Goal: Information Seeking & Learning: Learn about a topic

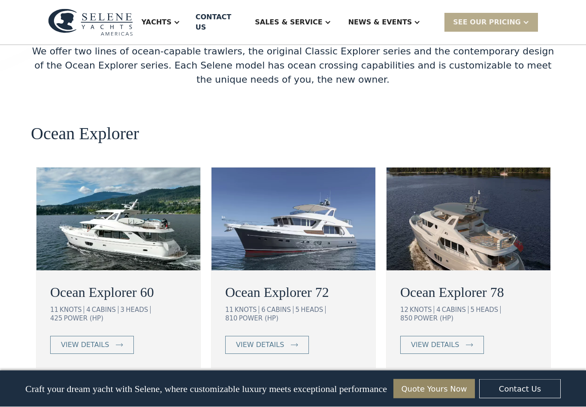
scroll to position [1481, 0]
click at [460, 336] on link "view details" at bounding box center [442, 345] width 84 height 18
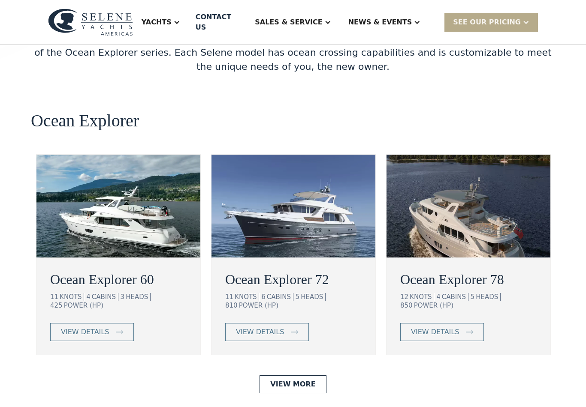
scroll to position [1494, 0]
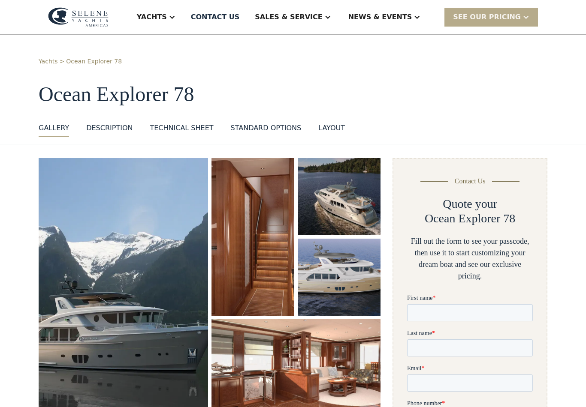
click at [507, 18] on div "SEE Our Pricing" at bounding box center [487, 17] width 68 height 10
click at [476, 102] on h1 "Ocean Explorer 78" at bounding box center [293, 94] width 508 height 23
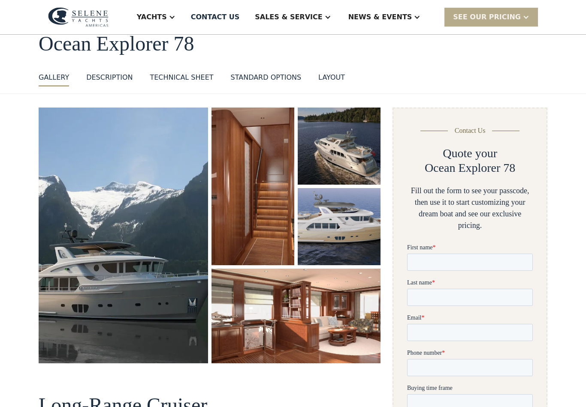
scroll to position [61, 0]
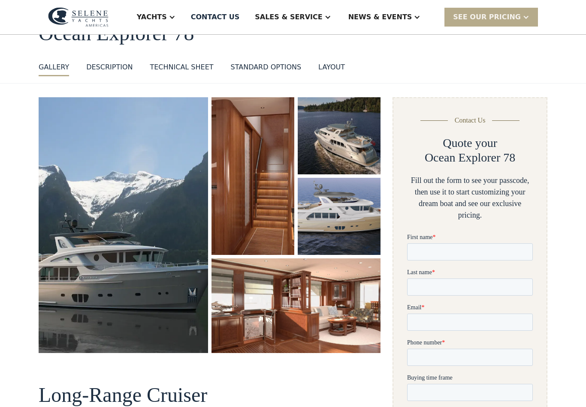
click at [180, 70] on div "Technical sheet" at bounding box center [181, 67] width 63 height 10
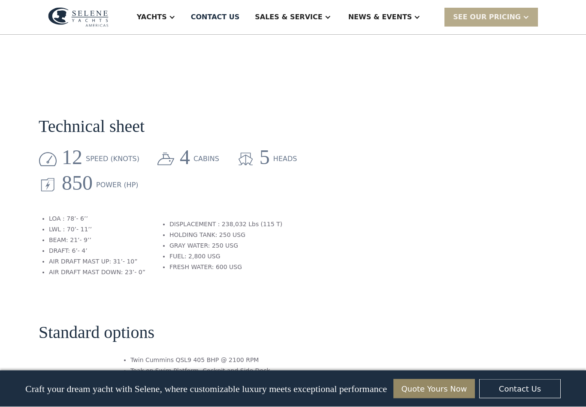
scroll to position [804, 0]
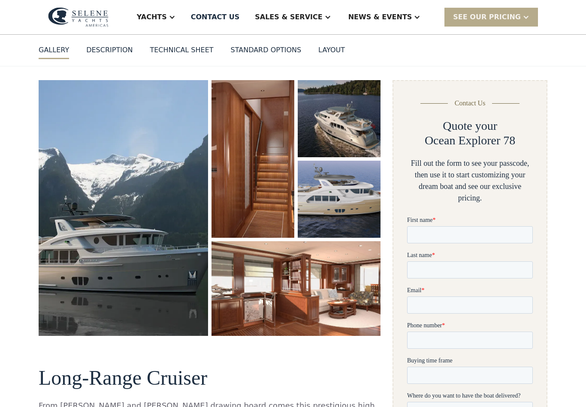
click at [65, 245] on img "open lightbox" at bounding box center [123, 209] width 169 height 256
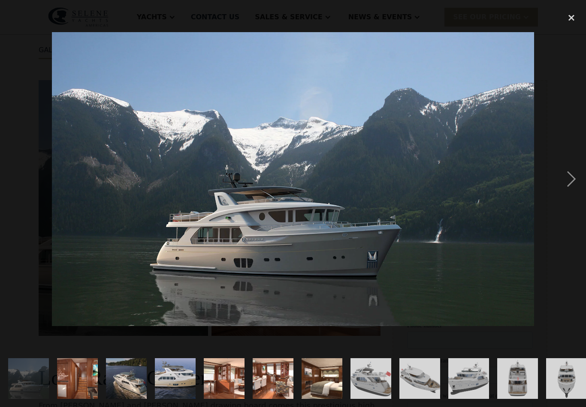
click at [568, 183] on div "next image" at bounding box center [570, 179] width 29 height 342
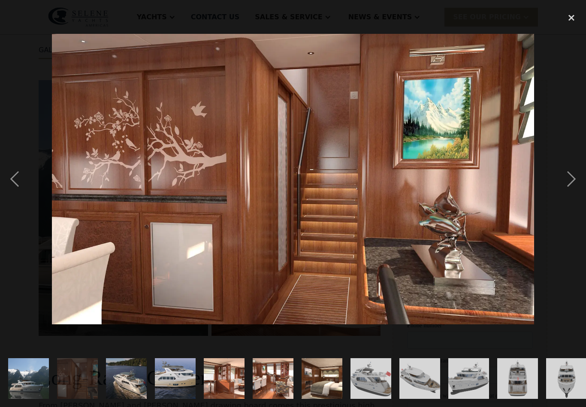
click at [571, 183] on div "next image" at bounding box center [570, 179] width 29 height 342
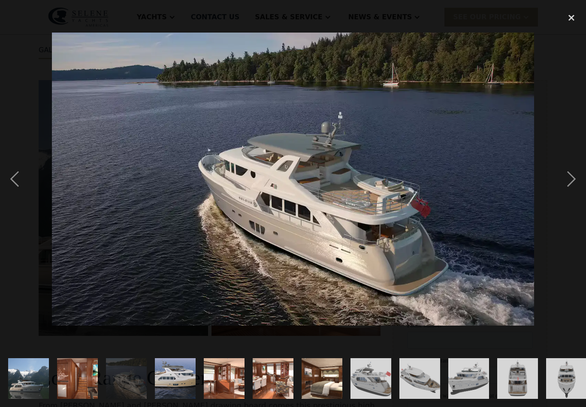
click at [571, 183] on div "next image" at bounding box center [570, 179] width 29 height 342
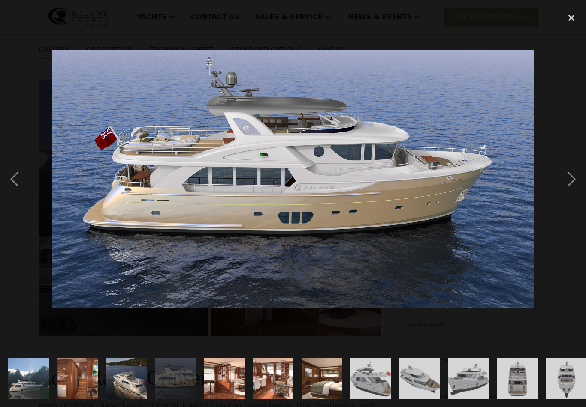
click at [568, 188] on div "next image" at bounding box center [570, 179] width 29 height 342
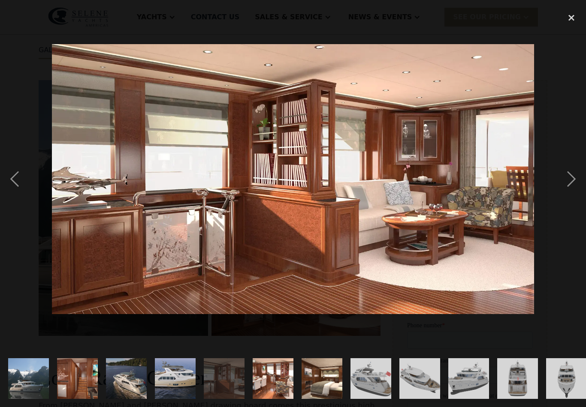
click at [571, 186] on div "next image" at bounding box center [570, 179] width 29 height 342
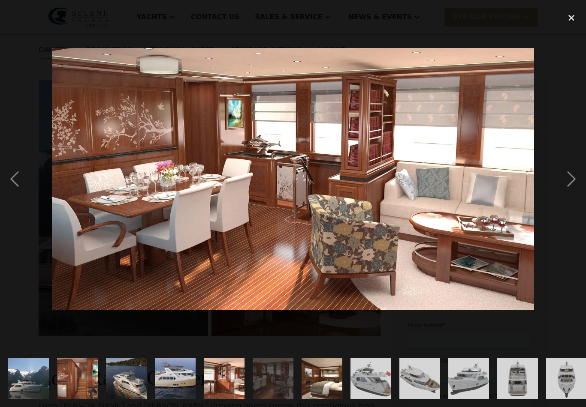
click at [571, 187] on div "next image" at bounding box center [570, 179] width 29 height 342
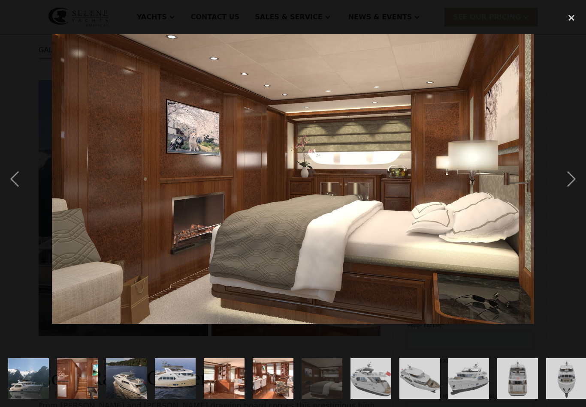
click at [574, 186] on div "next image" at bounding box center [570, 179] width 29 height 342
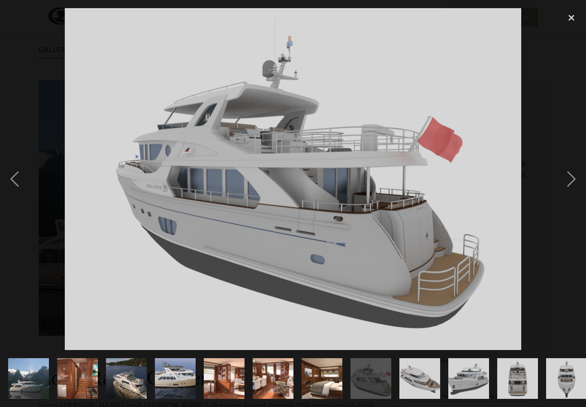
click at [570, 186] on div "next image" at bounding box center [570, 179] width 29 height 342
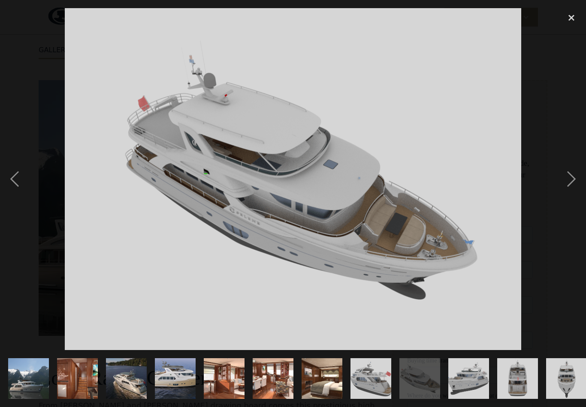
click at [572, 186] on div "next image" at bounding box center [570, 179] width 29 height 342
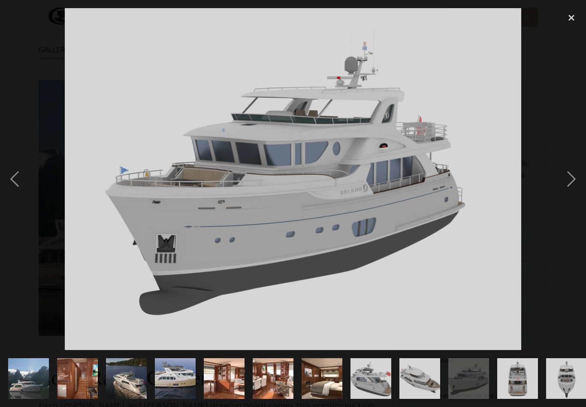
click at [573, 187] on div "next image" at bounding box center [570, 179] width 29 height 342
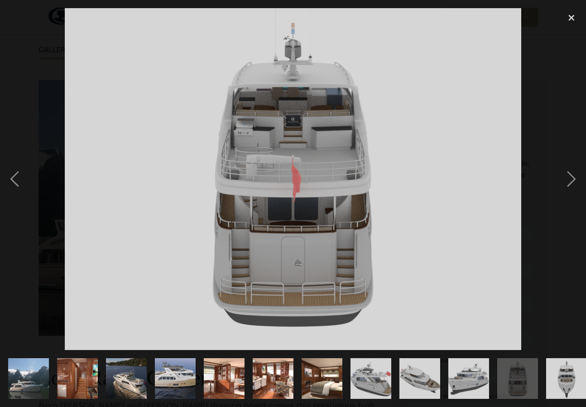
click at [577, 189] on div "next image" at bounding box center [570, 179] width 29 height 342
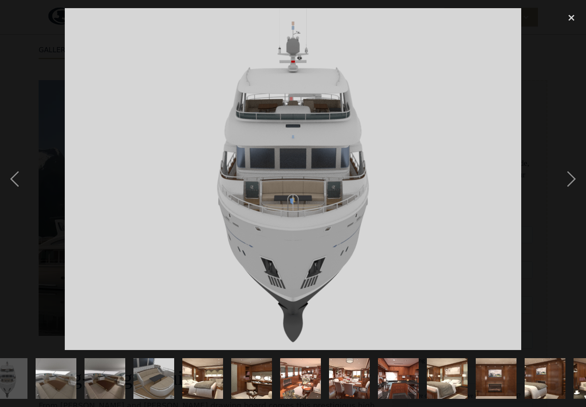
scroll to position [0, 559]
click at [571, 189] on div "next image" at bounding box center [570, 179] width 29 height 342
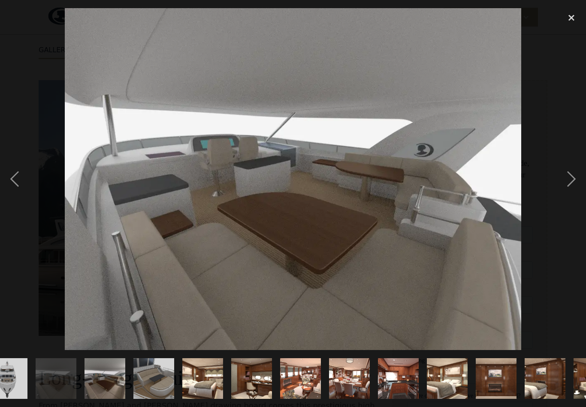
click at [572, 185] on div "next image" at bounding box center [570, 179] width 29 height 342
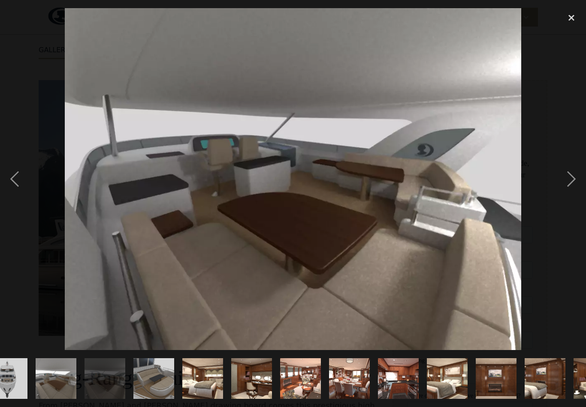
click at [569, 185] on div "next image" at bounding box center [570, 179] width 29 height 342
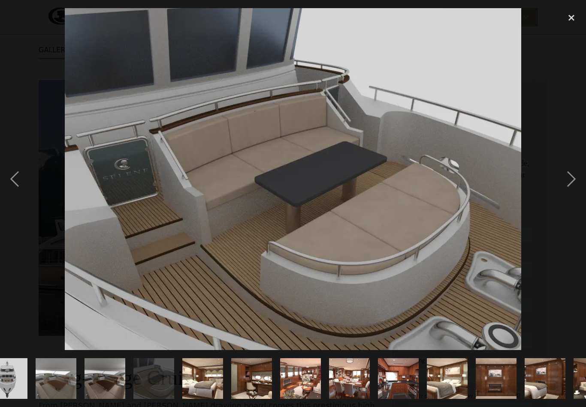
click at [571, 187] on div "next image" at bounding box center [570, 179] width 29 height 342
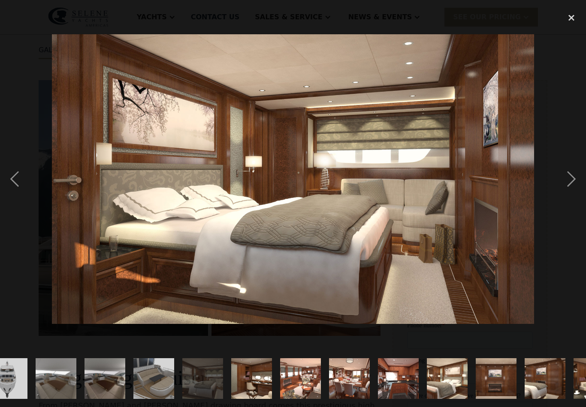
click at [574, 188] on div "next image" at bounding box center [570, 179] width 29 height 342
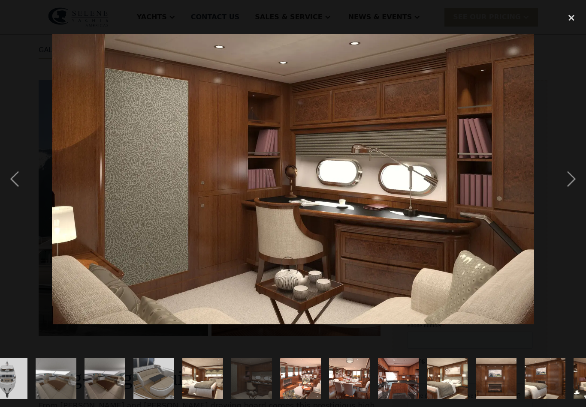
click at [572, 186] on div "next image" at bounding box center [570, 179] width 29 height 342
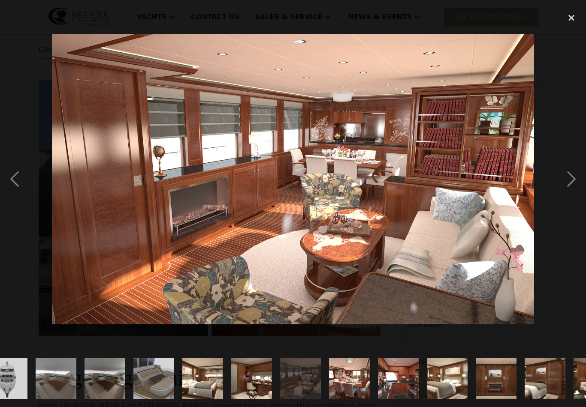
click at [572, 188] on div "next image" at bounding box center [570, 179] width 29 height 342
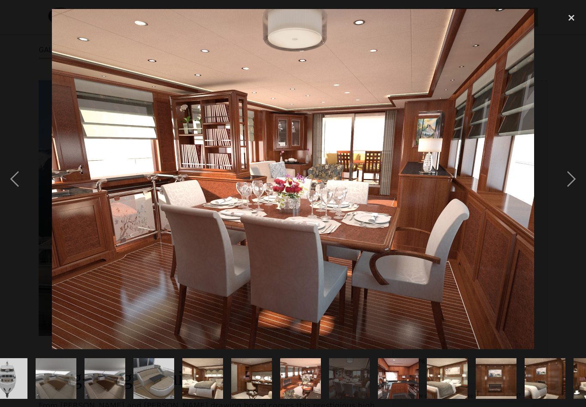
click at [572, 189] on div "next image" at bounding box center [570, 179] width 29 height 342
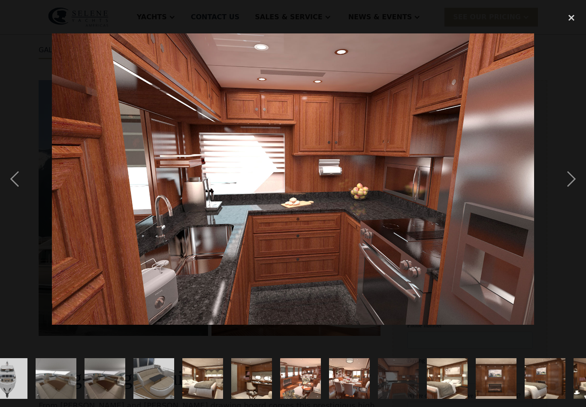
click at [571, 192] on div "next image" at bounding box center [570, 179] width 29 height 342
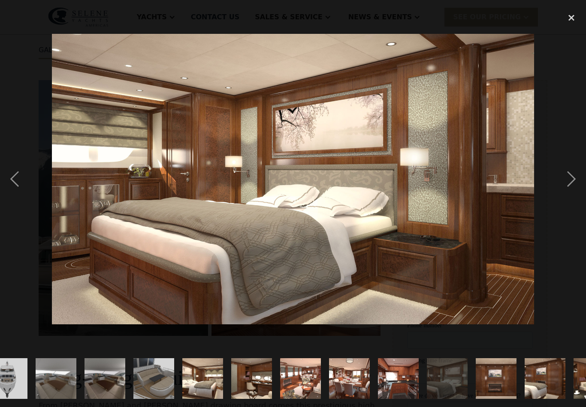
click at [573, 191] on div "next image" at bounding box center [570, 179] width 29 height 342
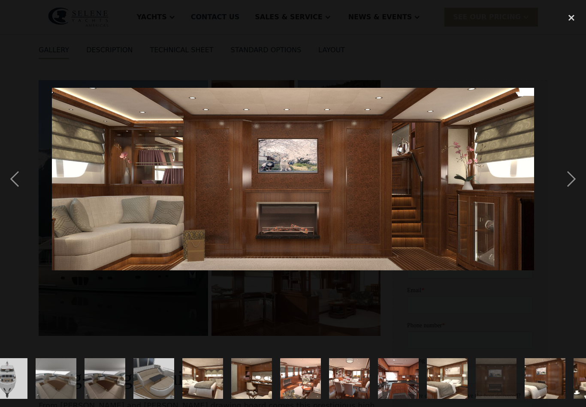
click at [574, 190] on div "next image" at bounding box center [570, 179] width 29 height 342
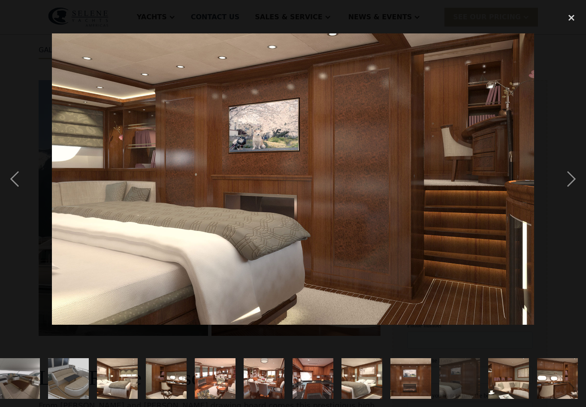
scroll to position [0, 684]
click at [574, 188] on div "next image" at bounding box center [570, 179] width 29 height 342
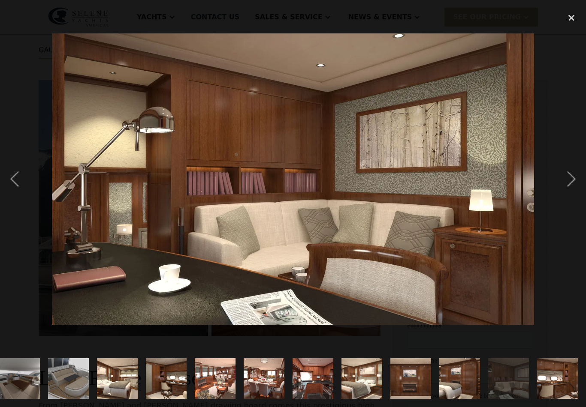
click at [571, 190] on div "next image" at bounding box center [570, 179] width 29 height 342
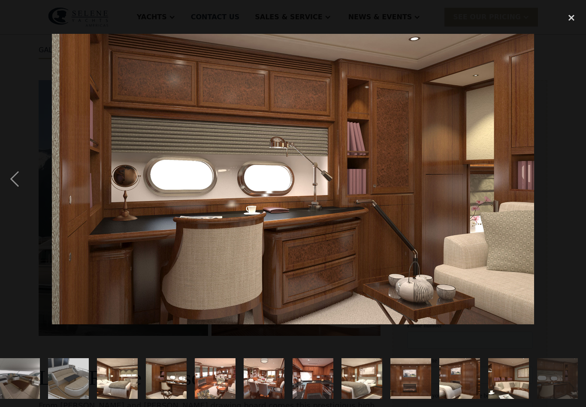
click at [571, 190] on div "next image" at bounding box center [570, 179] width 29 height 342
click at [573, 16] on div "close lightbox" at bounding box center [570, 17] width 29 height 19
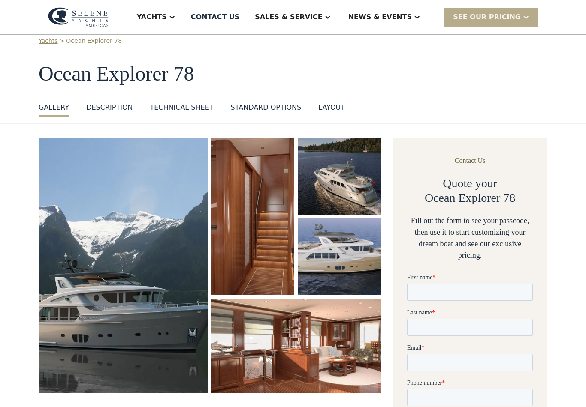
scroll to position [0, 0]
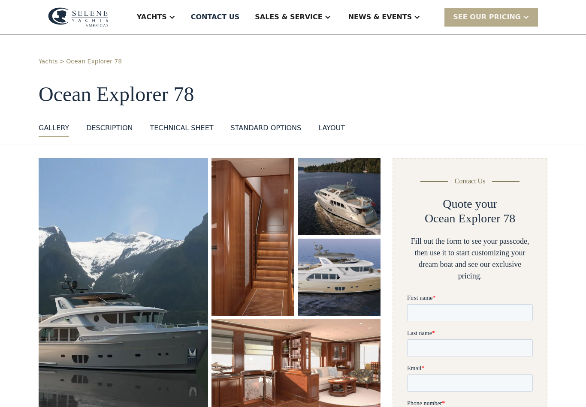
scroll to position [74, 0]
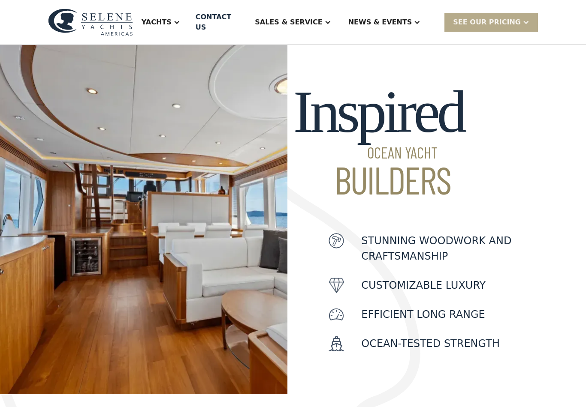
scroll to position [221, 0]
